Goal: Task Accomplishment & Management: Complete application form

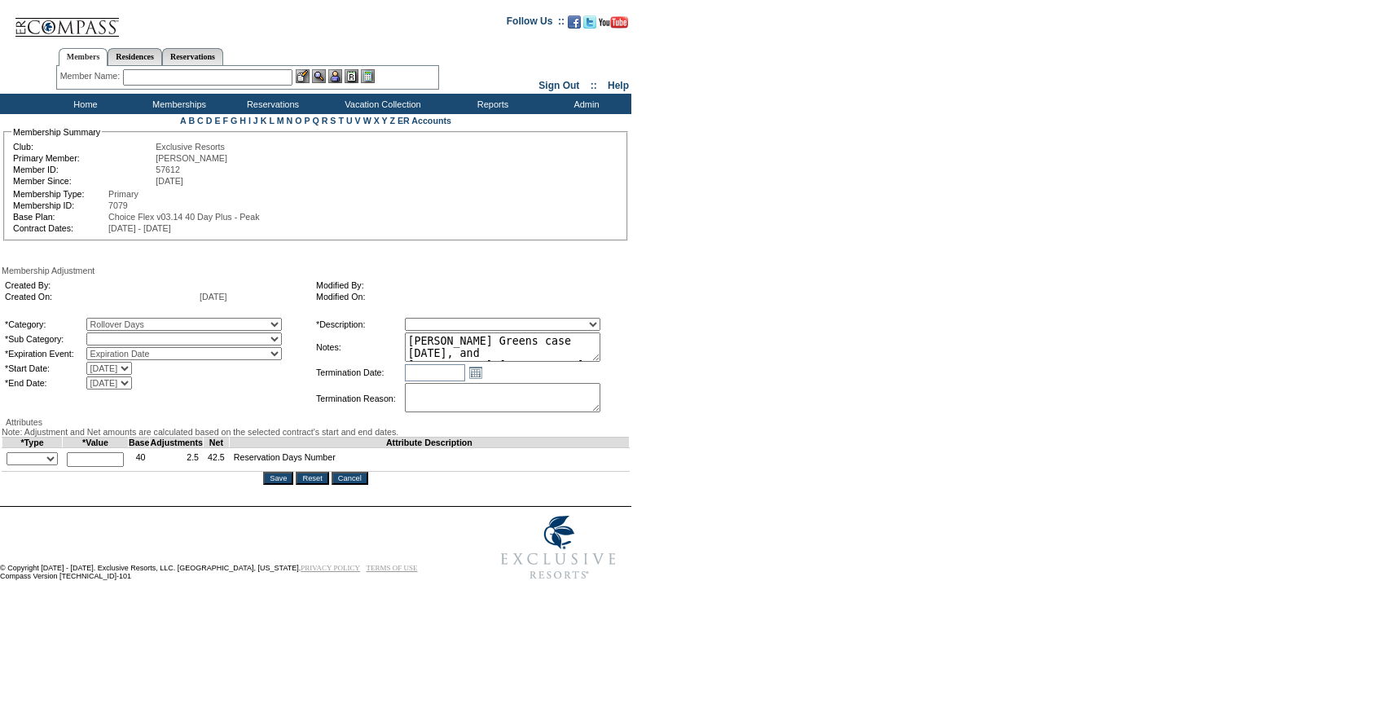
click at [170, 345] on select "Rollover Days" at bounding box center [183, 338] width 195 height 13
select select "782"
click at [120, 345] on select "Rollover Days" at bounding box center [183, 338] width 195 height 13
click at [462, 331] on select "Membership/Transfer Fee Adjustment Membership Fee Adjustment Add-On Fee Adjustm…" at bounding box center [502, 324] width 195 height 13
select select "275"
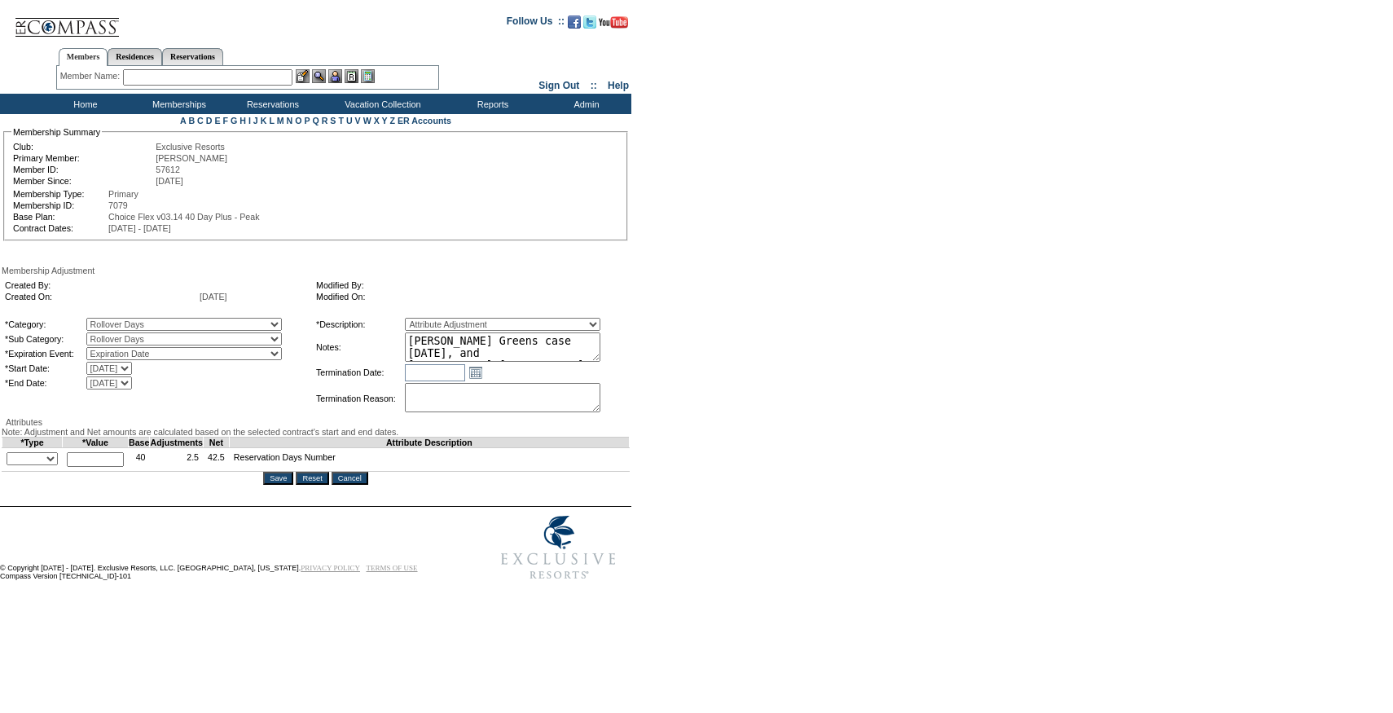
click at [435, 331] on select "Membership/Transfer Fee Adjustment Membership Fee Adjustment Add-On Fee Adjustm…" at bounding box center [502, 324] width 195 height 13
click at [112, 467] on input "text" at bounding box center [95, 459] width 57 height 15
click at [37, 465] on select "+ - Override" at bounding box center [32, 458] width 51 height 13
click at [11, 465] on select "+ - Override" at bounding box center [32, 458] width 51 height 13
click at [55, 465] on select "+ - Override" at bounding box center [32, 458] width 51 height 13
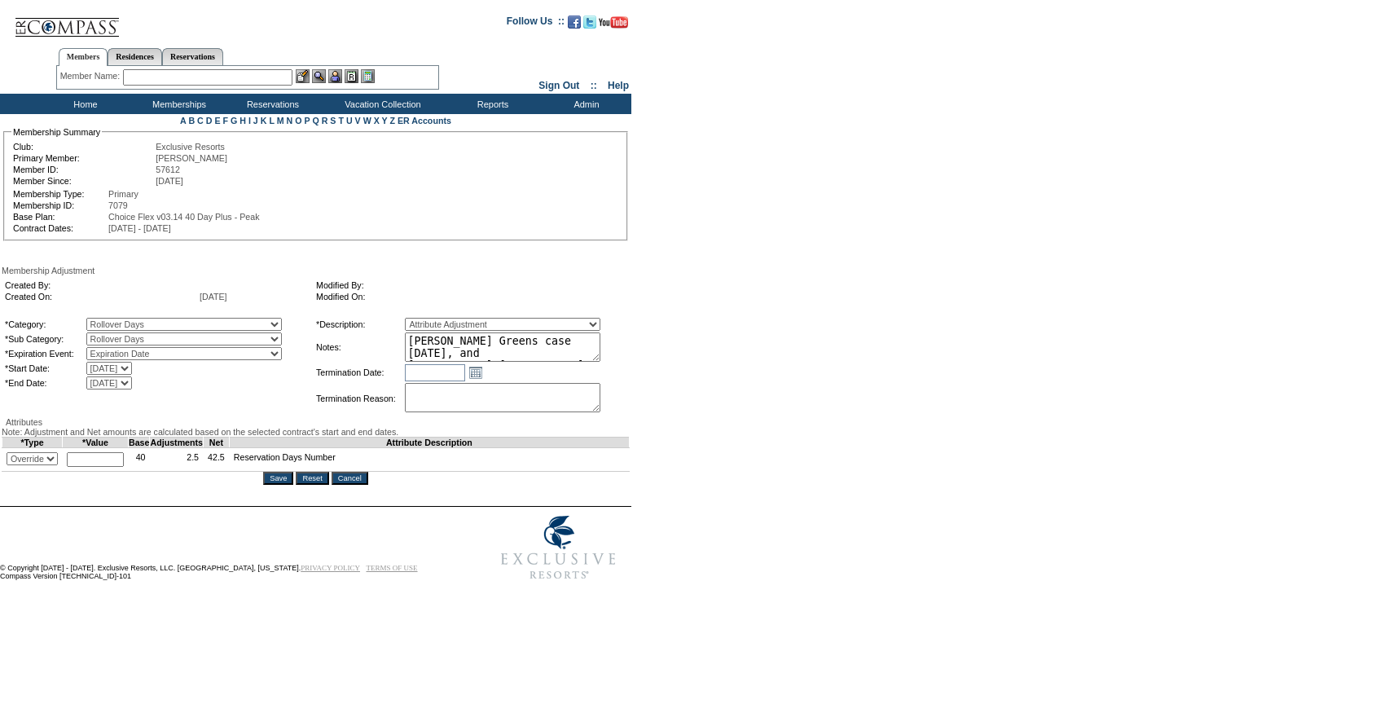
select select "2"
click at [11, 465] on select "+ - Override" at bounding box center [32, 458] width 51 height 13
click at [94, 472] on td "* Cannot exceed 10,000,000" at bounding box center [96, 460] width 66 height 24
click at [94, 467] on input "text" at bounding box center [95, 459] width 57 height 15
type input "13"
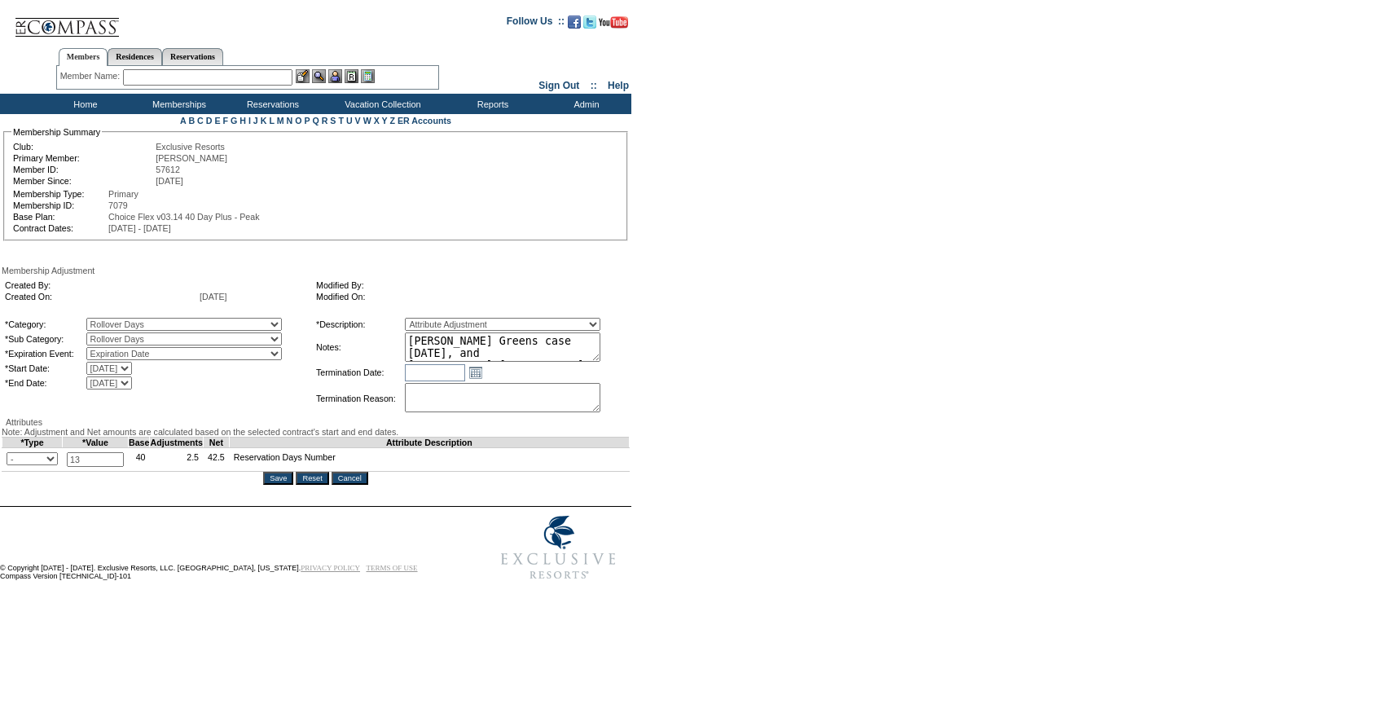
click at [650, 485] on form "Follow Us ::" at bounding box center [693, 296] width 1387 height 584
click at [569, 362] on textarea "[PERSON_NAME] Greens case [DATE], and [PERSON_NAME]/[PERSON_NAME] approval, rol…" at bounding box center [502, 346] width 195 height 29
click at [277, 485] on td "Membership Adjustment Created By: Created On: [DATE] Modified By: Modified On: …" at bounding box center [316, 375] width 628 height 219
click at [286, 485] on input "Save" at bounding box center [278, 478] width 30 height 13
